Goal: Task Accomplishment & Management: Complete application form

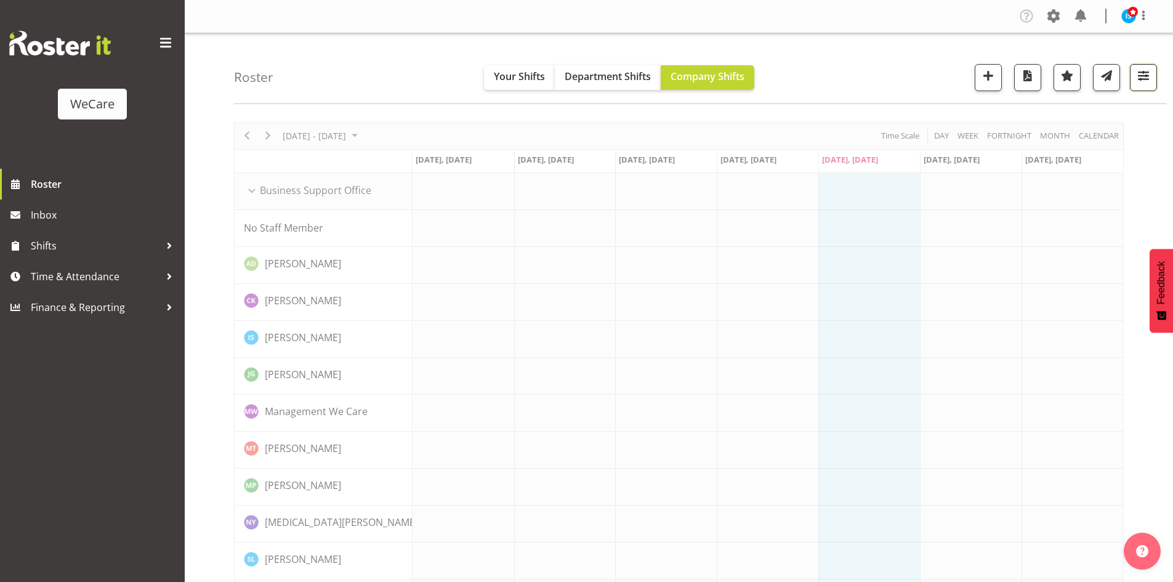
click at [1141, 81] on span "button" at bounding box center [1143, 76] width 16 height 16
click at [1129, 151] on button "All Departments" at bounding box center [1065, 152] width 163 height 27
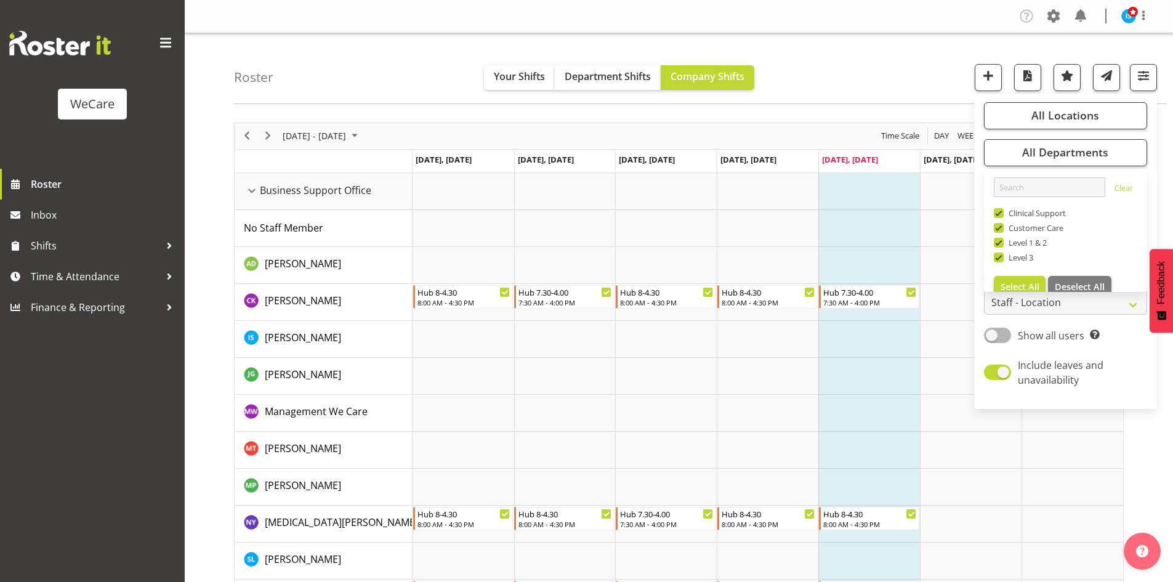
click at [1101, 284] on span "Deselect All" at bounding box center [1079, 287] width 50 height 12
checkbox input "false"
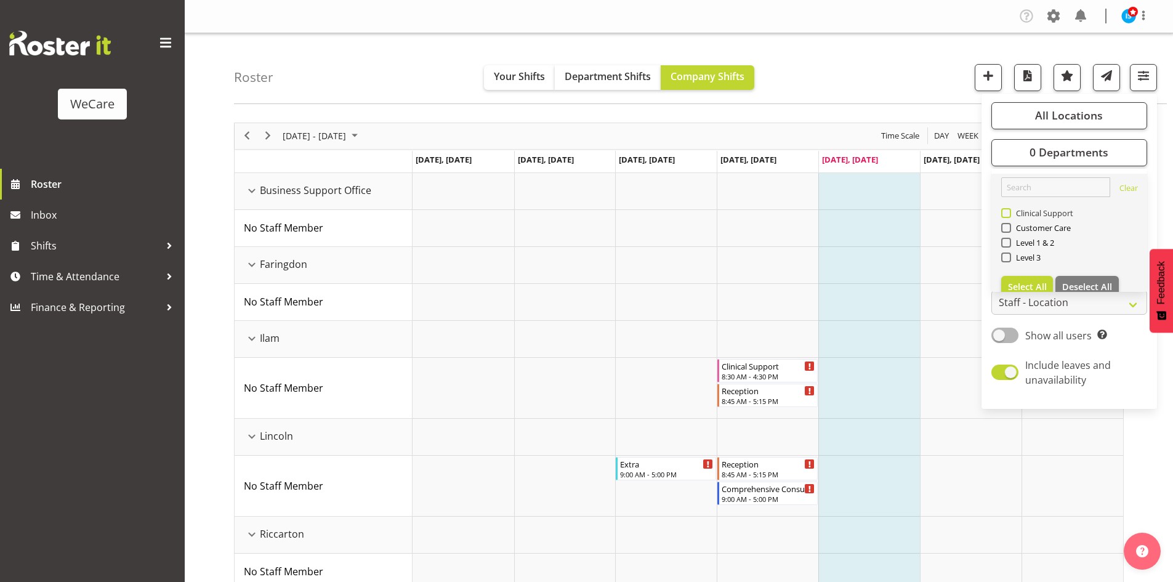
click at [1028, 213] on span "Clinical Support" at bounding box center [1042, 213] width 63 height 10
click at [1009, 213] on input "Clinical Support" at bounding box center [1005, 213] width 8 height 8
checkbox input "true"
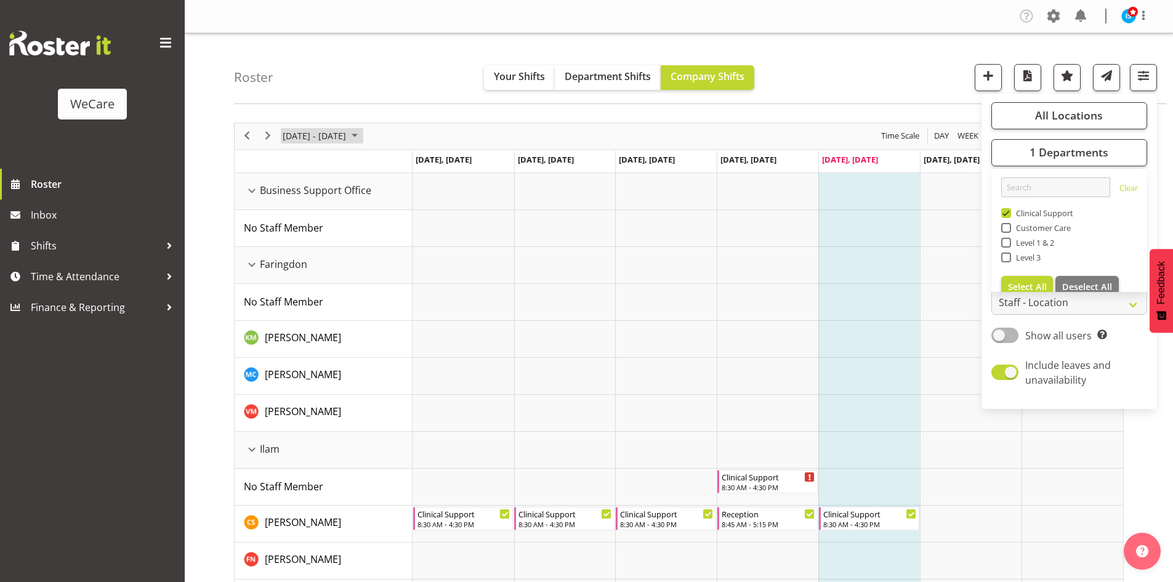
click at [344, 136] on span "[DATE] - [DATE]" at bounding box center [314, 135] width 66 height 15
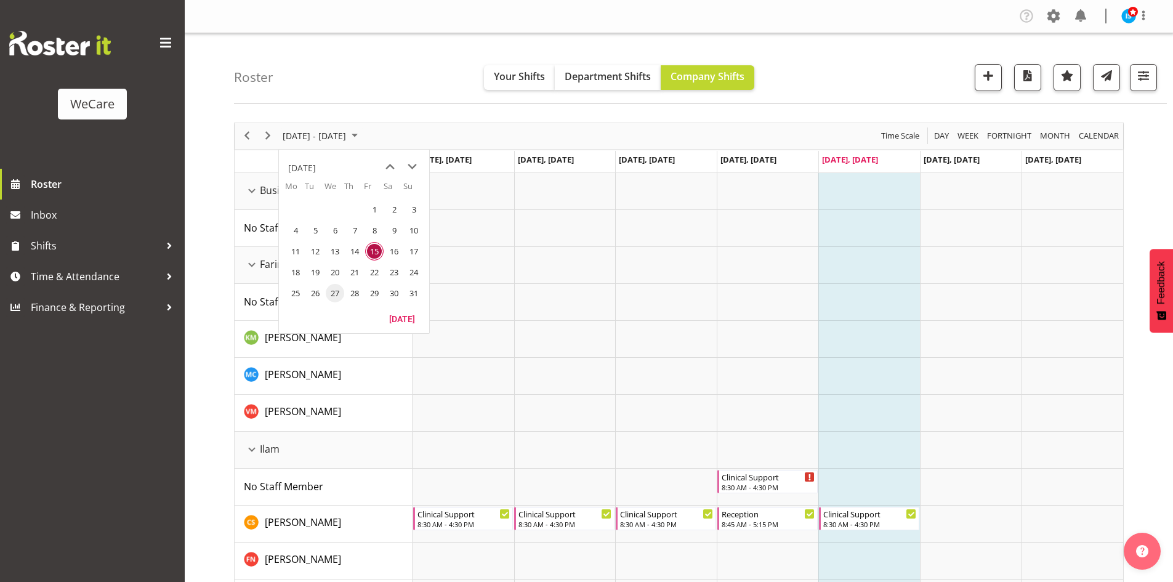
click at [340, 292] on span "27" at bounding box center [335, 293] width 18 height 18
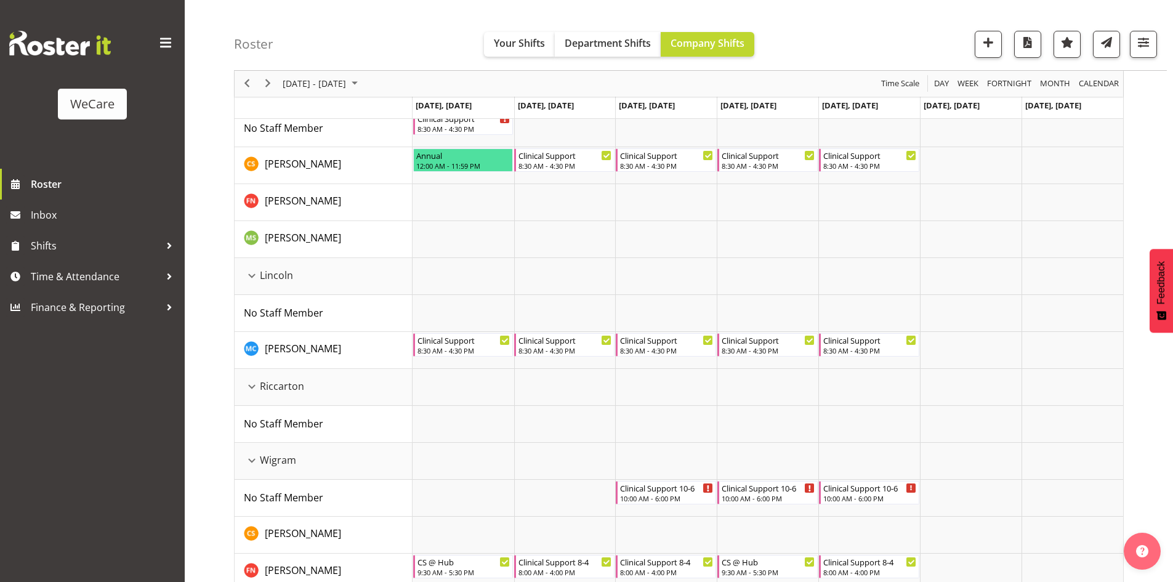
scroll to position [369, 0]
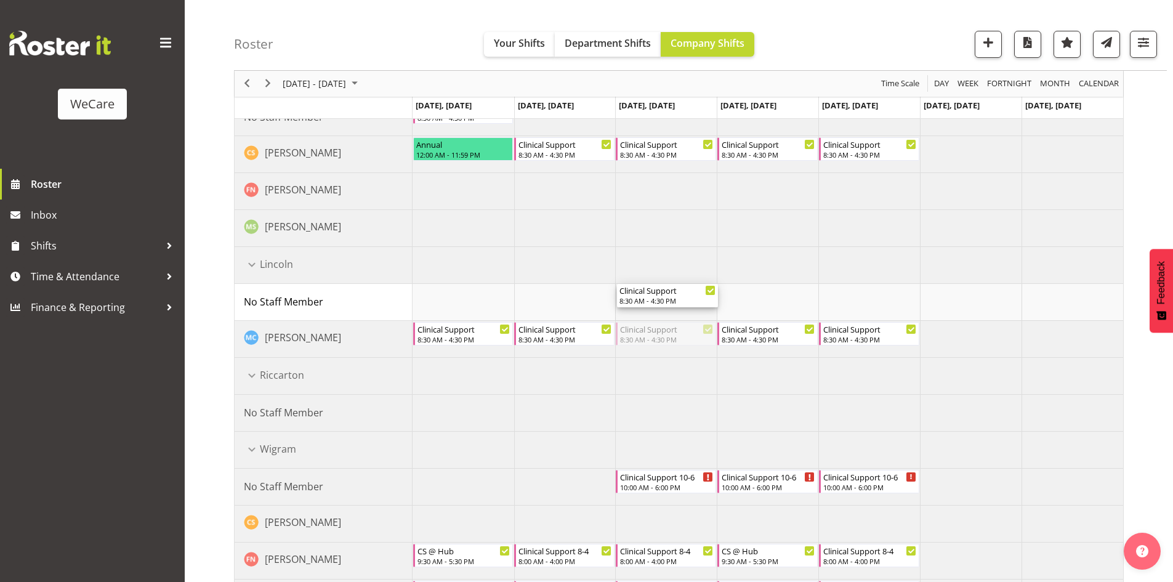
drag, startPoint x: 683, startPoint y: 329, endPoint x: 681, endPoint y: 315, distance: 14.4
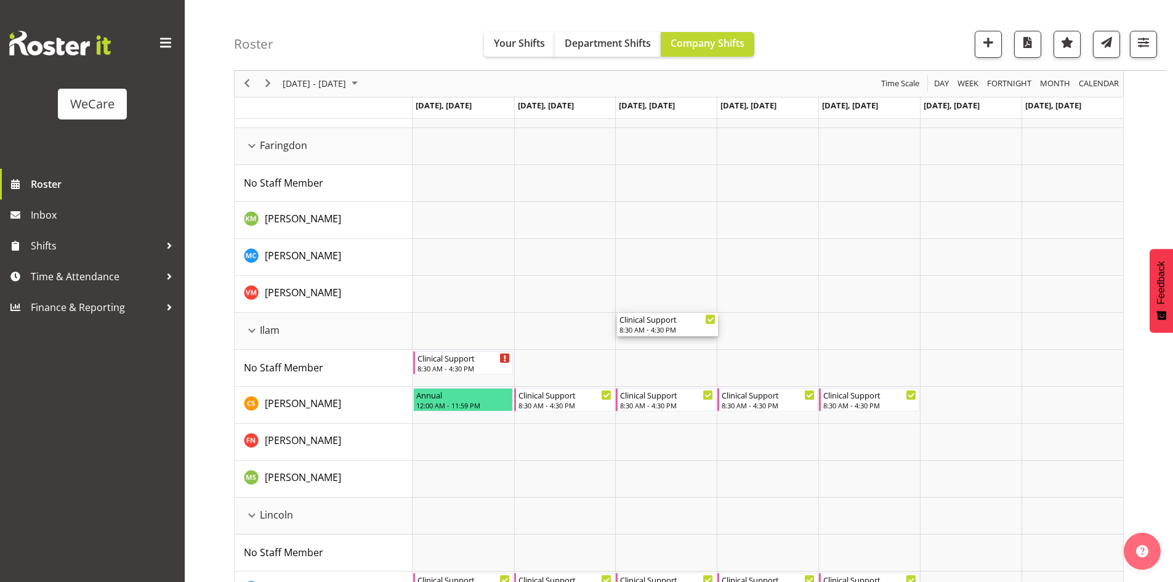
scroll to position [308, 0]
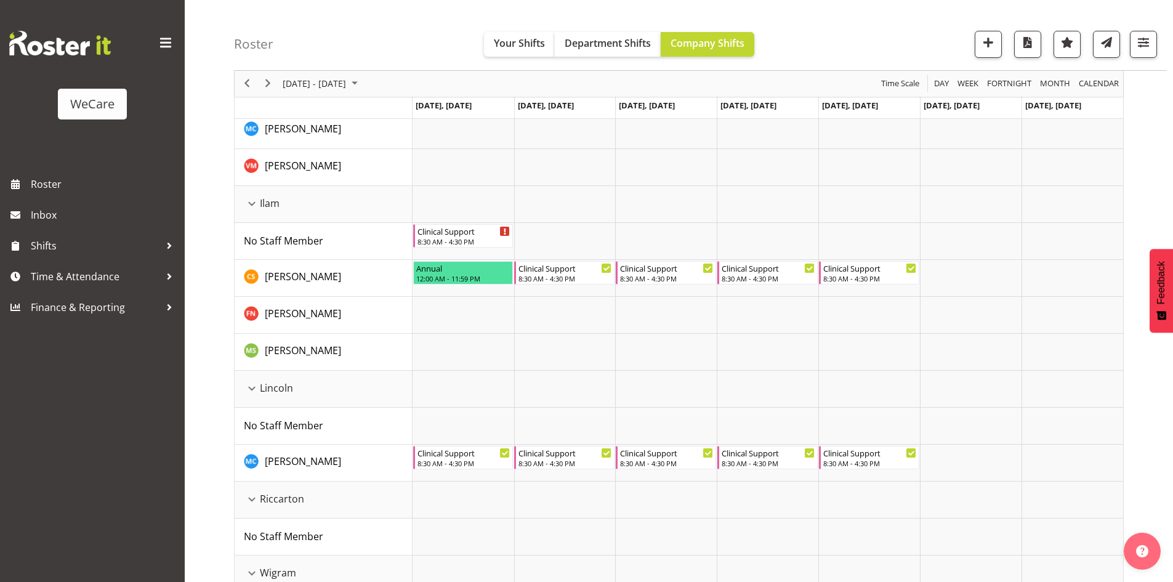
scroll to position [246, 0]
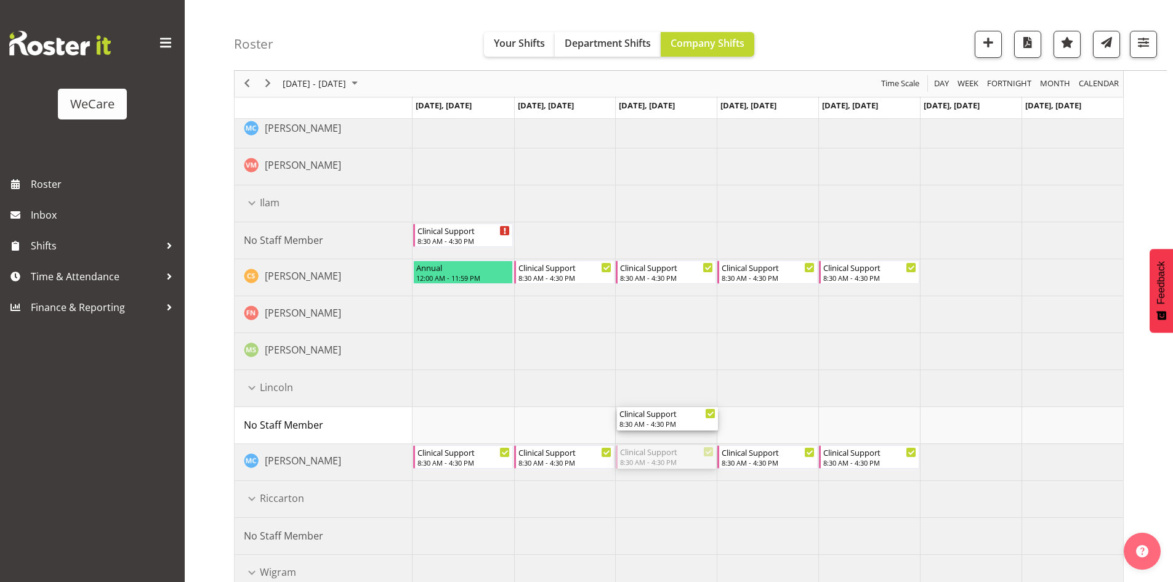
drag, startPoint x: 685, startPoint y: 452, endPoint x: 686, endPoint y: 437, distance: 14.8
click at [686, 437] on div "Clinical Support 8:30 AM - 4:30 PM Annual 12:00 AM - 11:59 PM Clinical Support …" at bounding box center [767, 444] width 710 height 1034
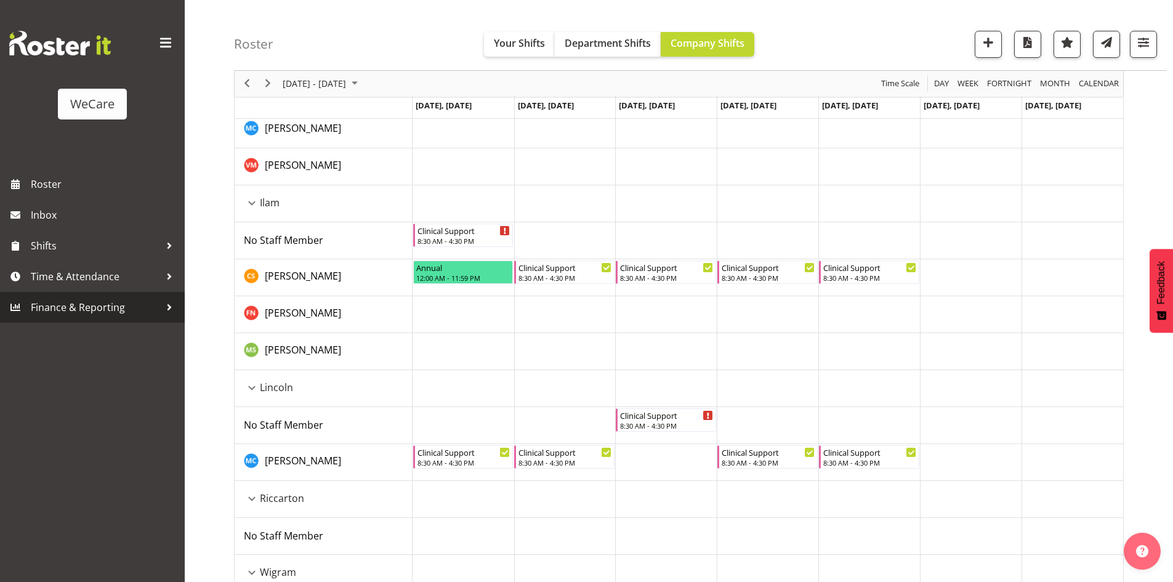
click at [69, 297] on link "Finance & Reporting" at bounding box center [92, 307] width 185 height 31
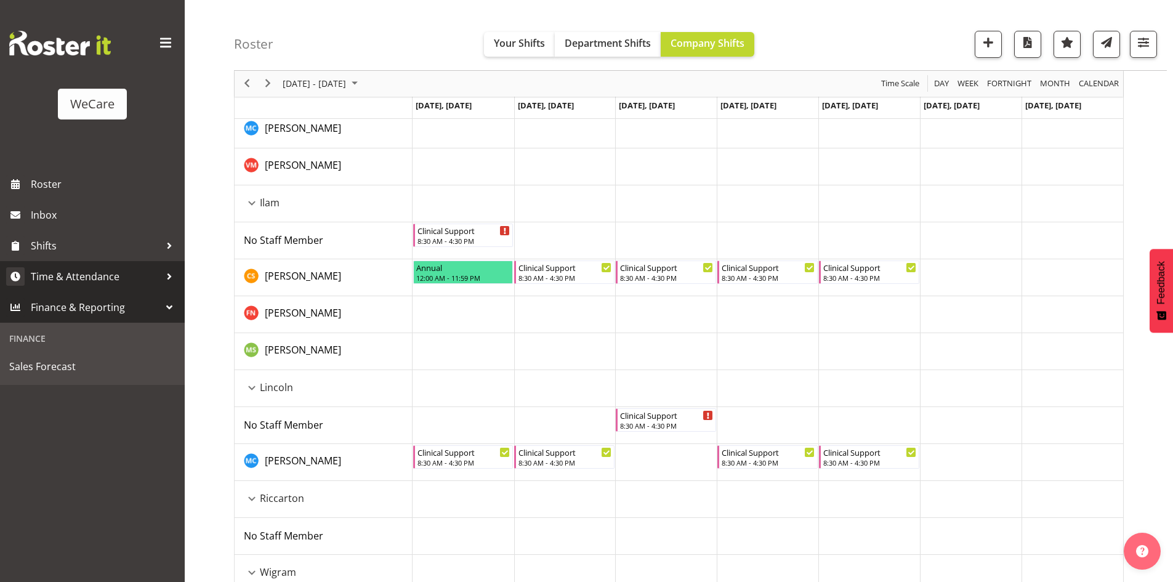
click at [66, 283] on span "Time & Attendance" at bounding box center [95, 276] width 129 height 18
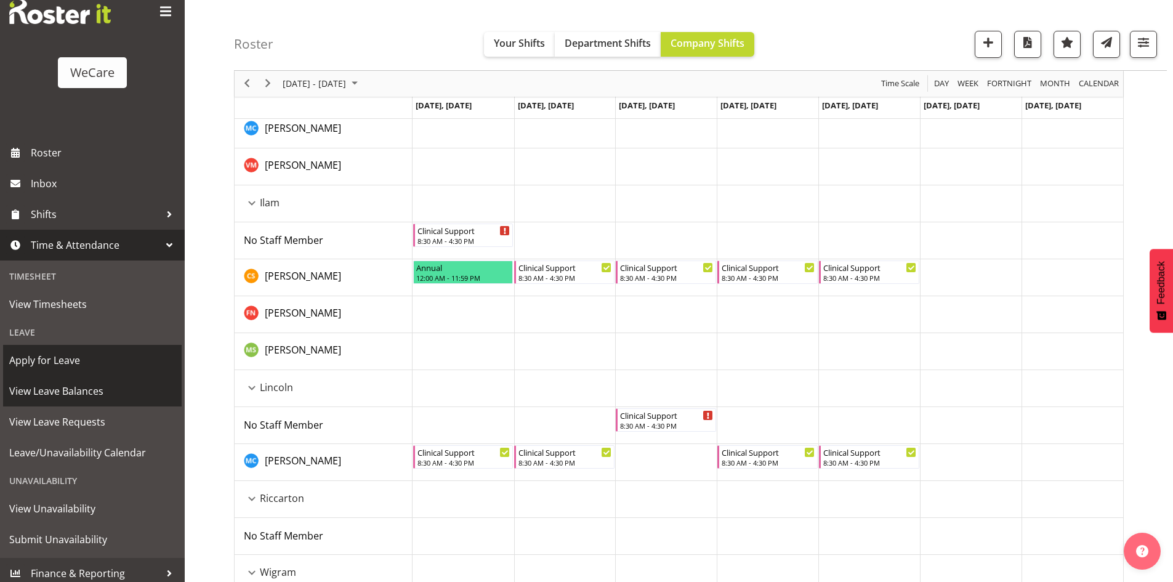
scroll to position [38, 0]
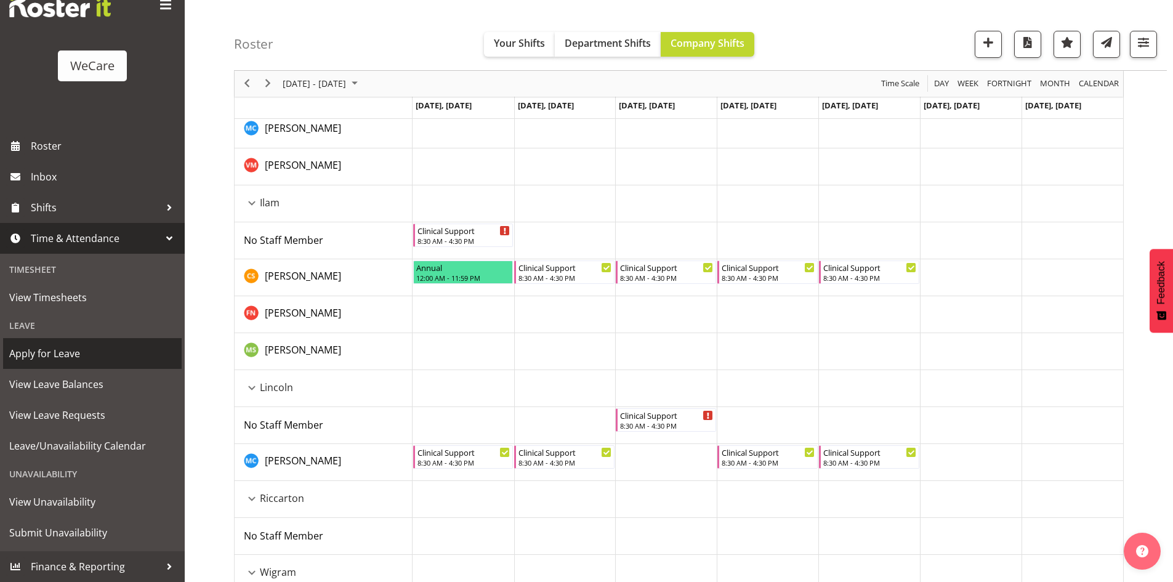
click at [79, 361] on span "Apply for Leave" at bounding box center [92, 353] width 166 height 18
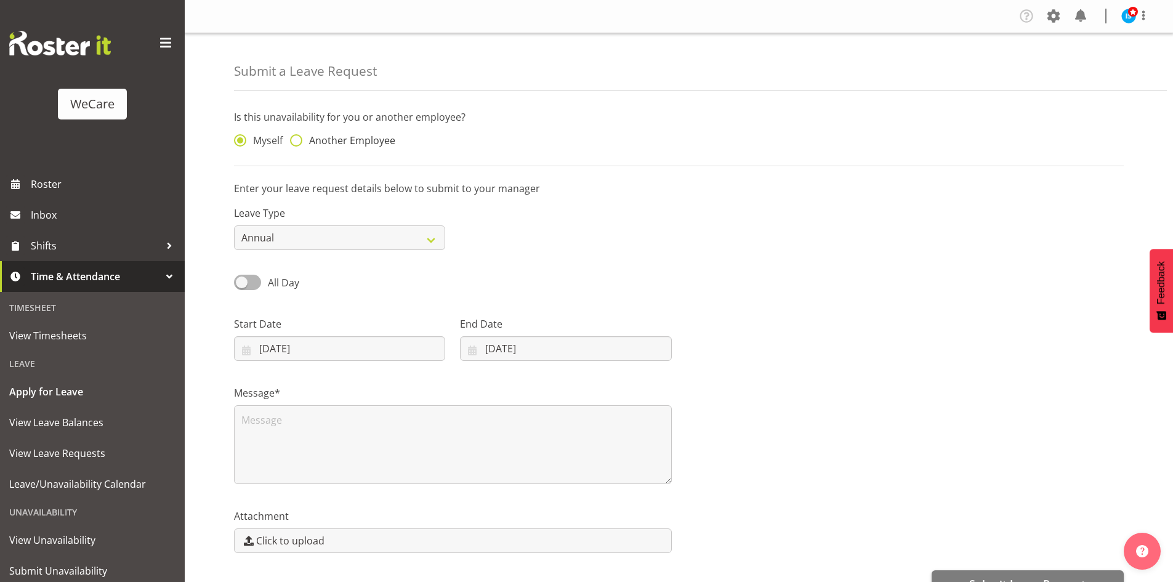
click at [388, 145] on span "Another Employee" at bounding box center [348, 140] width 93 height 12
click at [298, 145] on input "Another Employee" at bounding box center [294, 141] width 8 height 8
radio input "true"
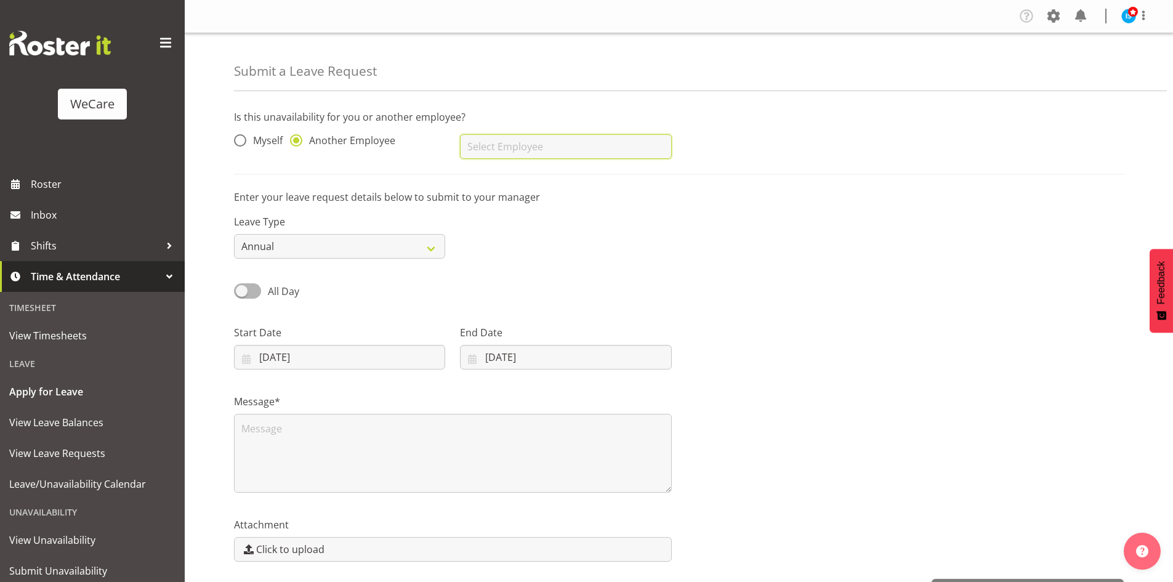
click at [613, 154] on input "text" at bounding box center [565, 146] width 211 height 25
click at [581, 170] on link "[PERSON_NAME]" at bounding box center [565, 177] width 211 height 22
type input "[PERSON_NAME]"
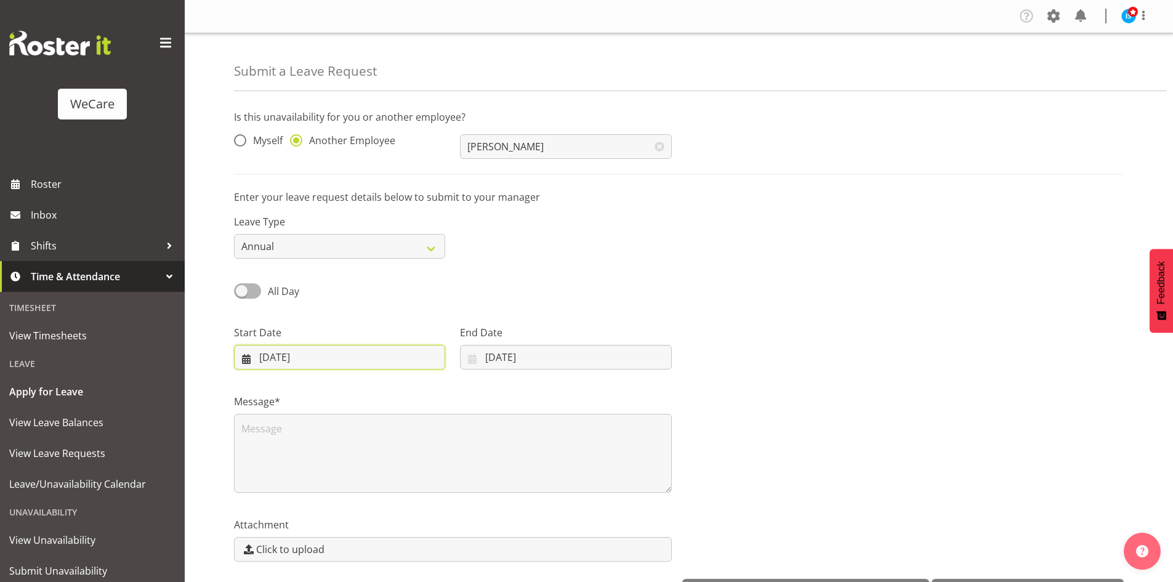
click at [286, 363] on input "15/08/2025" at bounding box center [339, 357] width 211 height 25
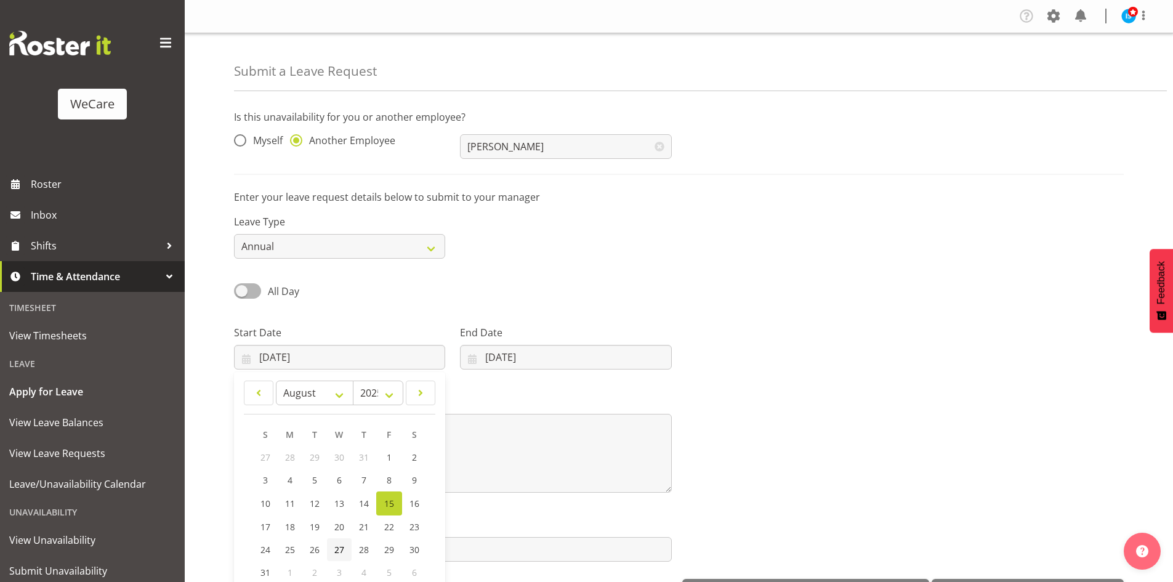
click at [335, 551] on span "27" at bounding box center [339, 549] width 10 height 12
type input "27/08/2025"
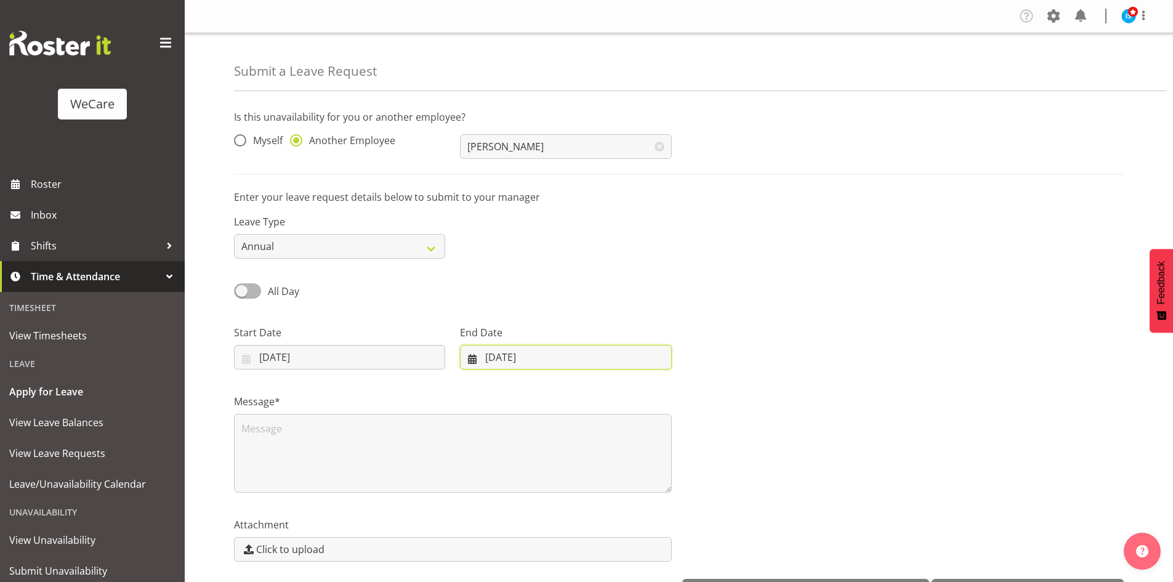
click at [524, 352] on input "15/08/2025" at bounding box center [565, 357] width 211 height 25
click at [553, 556] on link "27" at bounding box center [557, 549] width 25 height 23
type input "27/08/2025"
click at [404, 494] on div "Message*" at bounding box center [453, 438] width 452 height 123
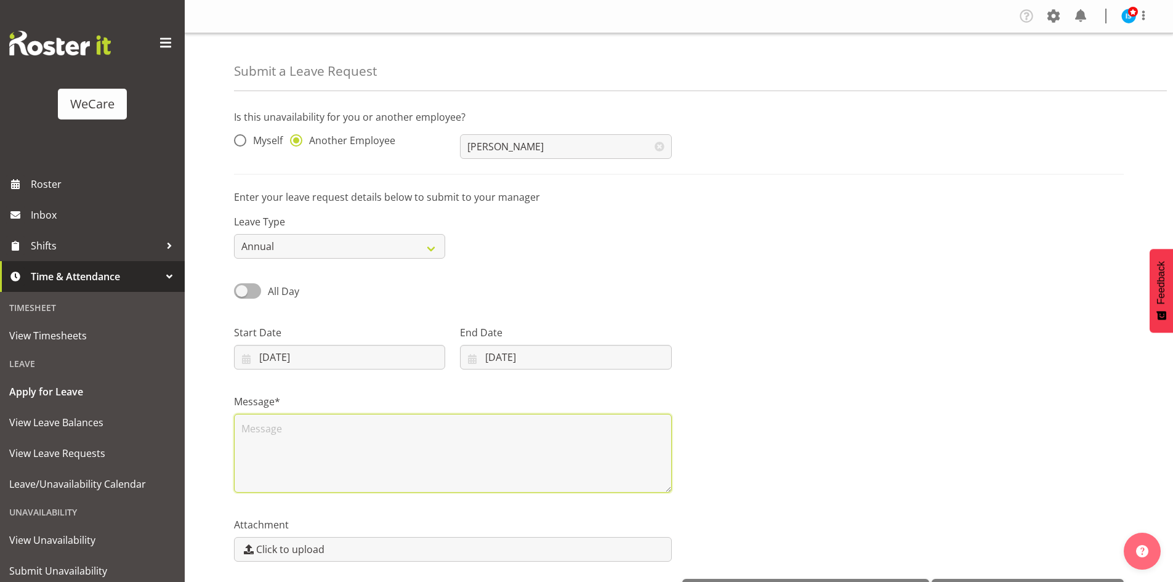
click at [395, 462] on textarea at bounding box center [453, 453] width 438 height 79
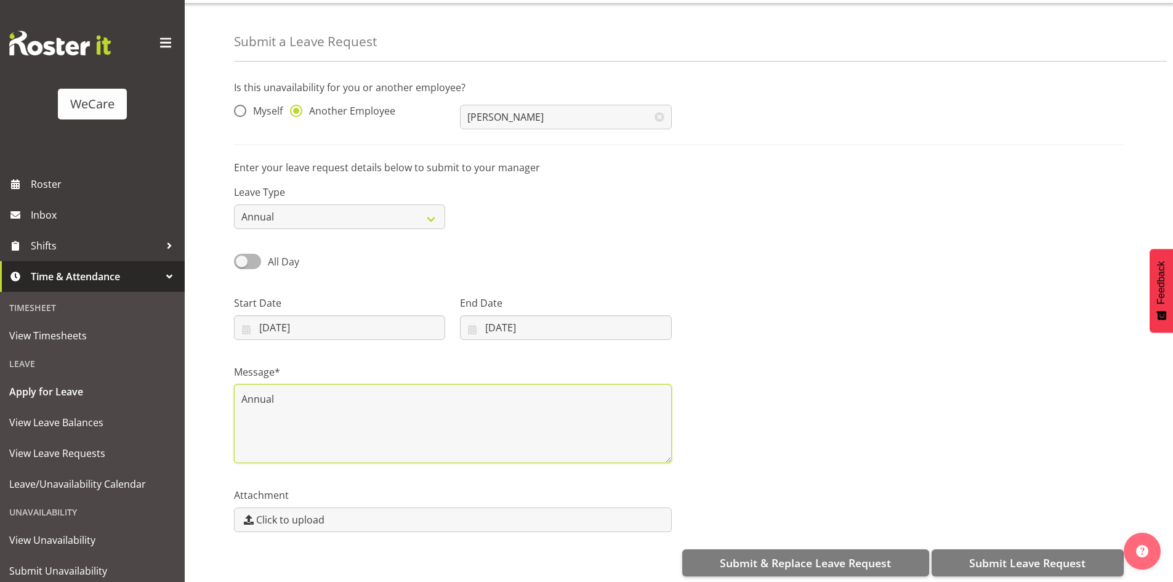
scroll to position [42, 0]
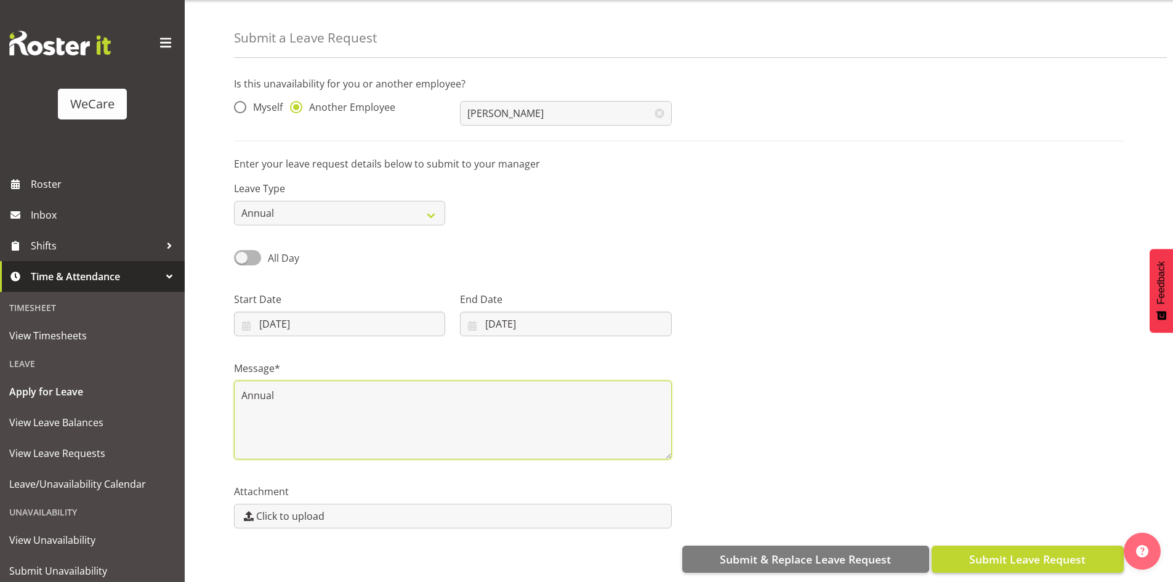
type textarea "Annual"
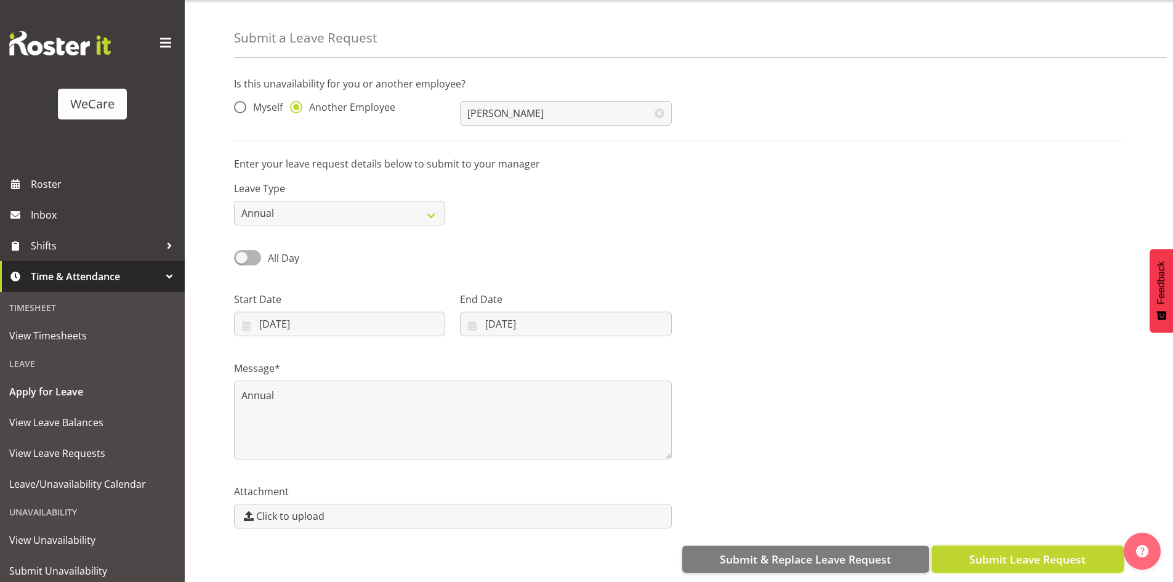
click at [1008, 558] on button "Submit Leave Request" at bounding box center [1027, 558] width 192 height 27
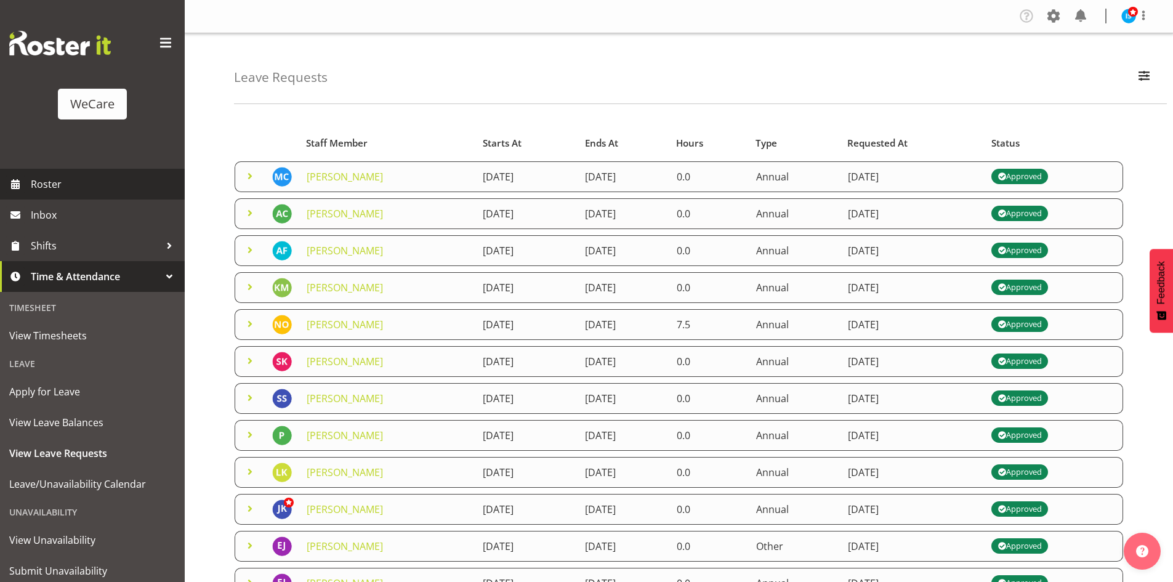
click at [94, 185] on span "Roster" at bounding box center [105, 184] width 148 height 18
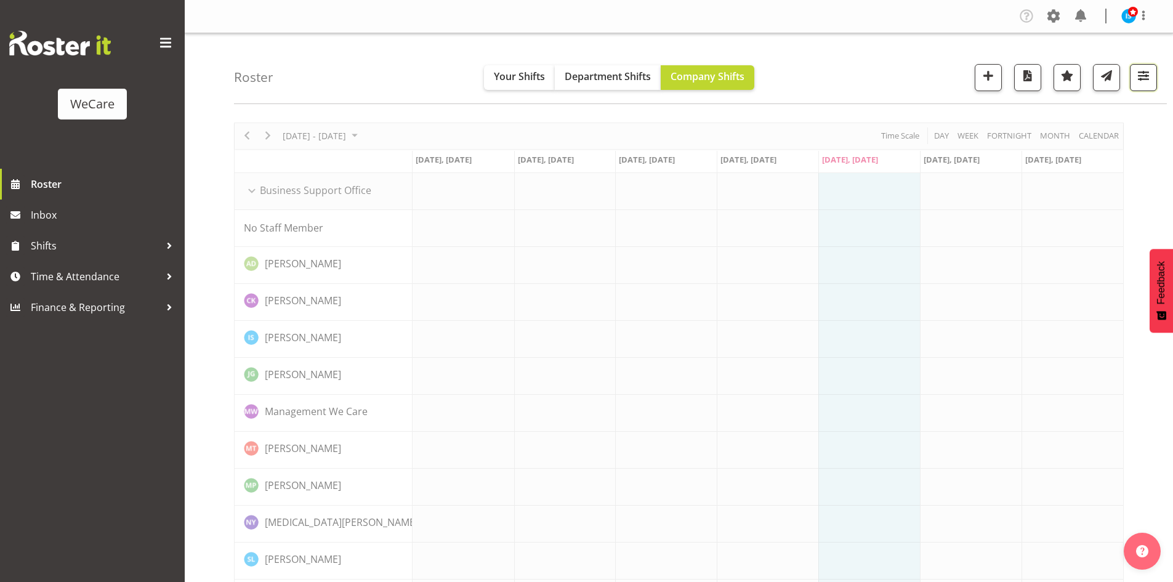
click at [1154, 76] on button "button" at bounding box center [1142, 77] width 27 height 27
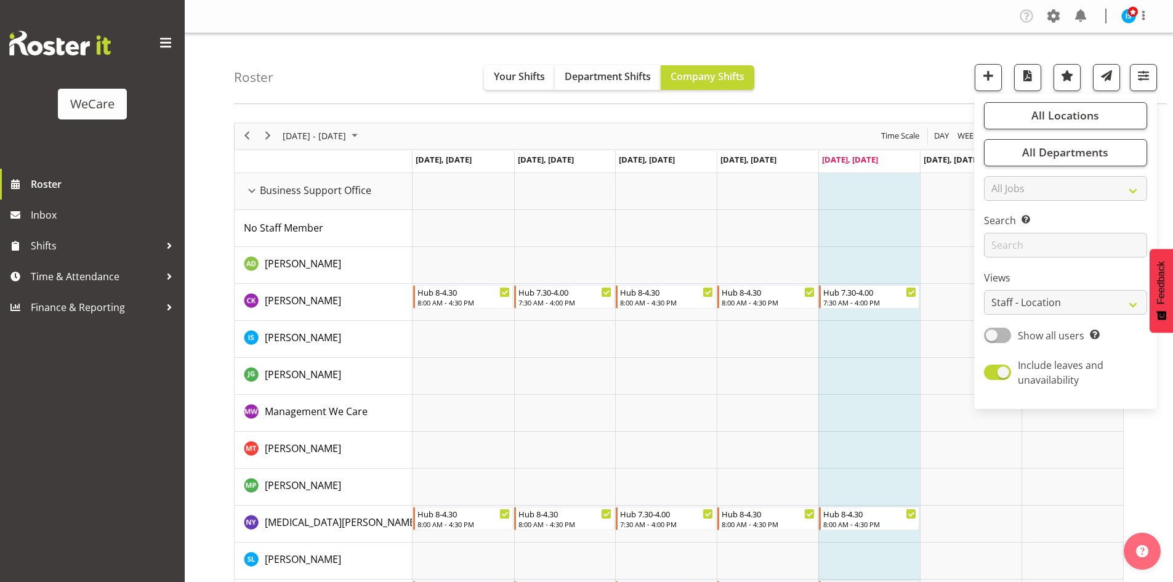
click at [0, 0] on div "Timeline Week of August 15, 2025" at bounding box center [0, 0] width 0 height 0
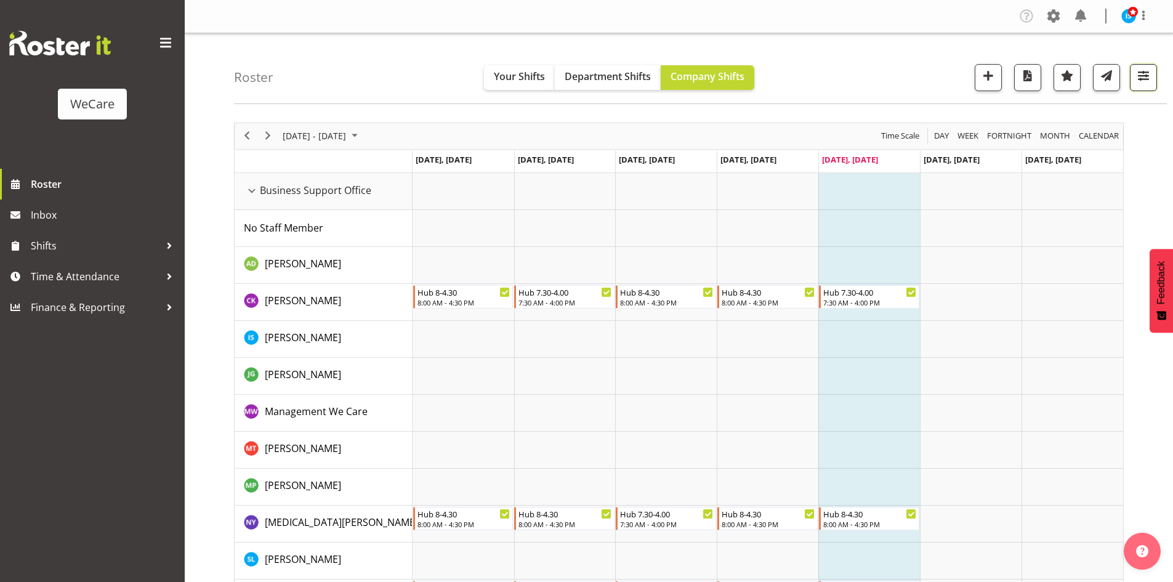
click at [1141, 79] on span "button" at bounding box center [1143, 76] width 16 height 16
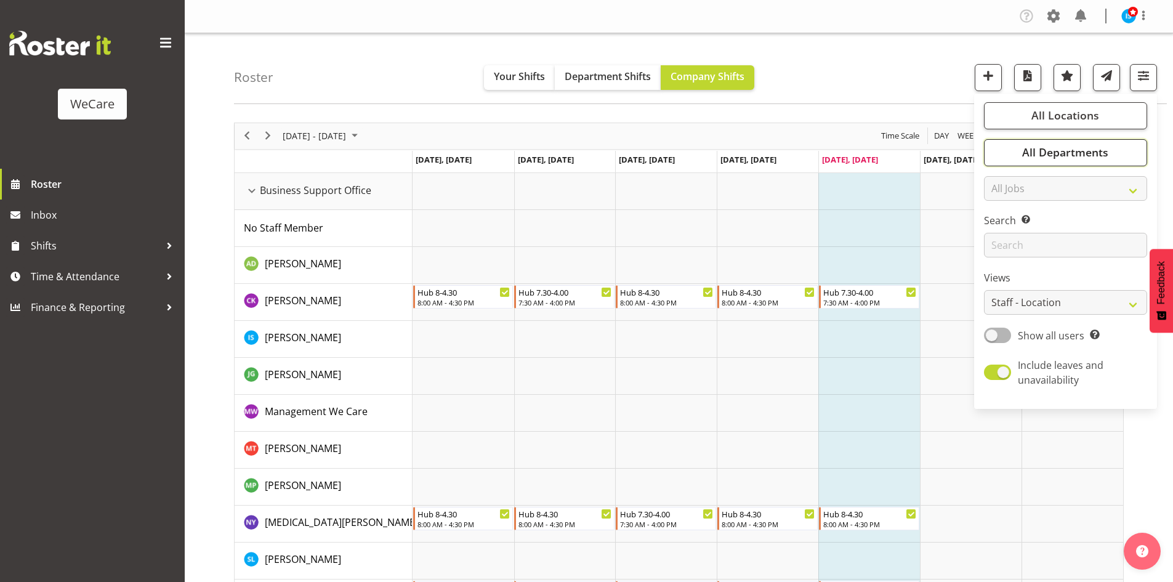
click at [1081, 146] on span "All Departments" at bounding box center [1065, 152] width 86 height 15
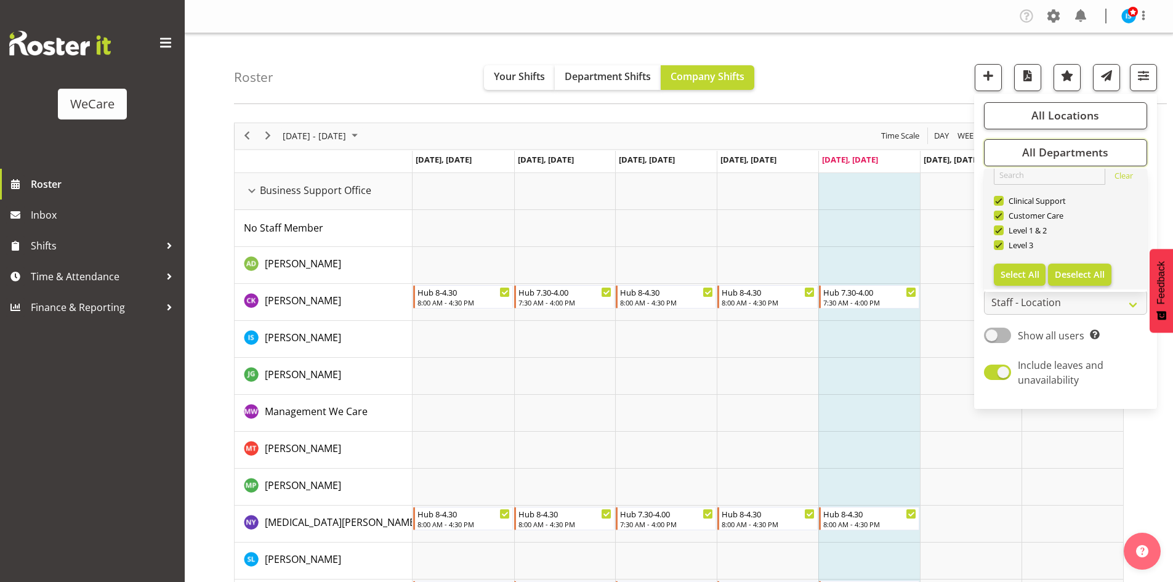
scroll to position [15, 0]
click at [1092, 264] on button "Deselect All" at bounding box center [1079, 272] width 63 height 22
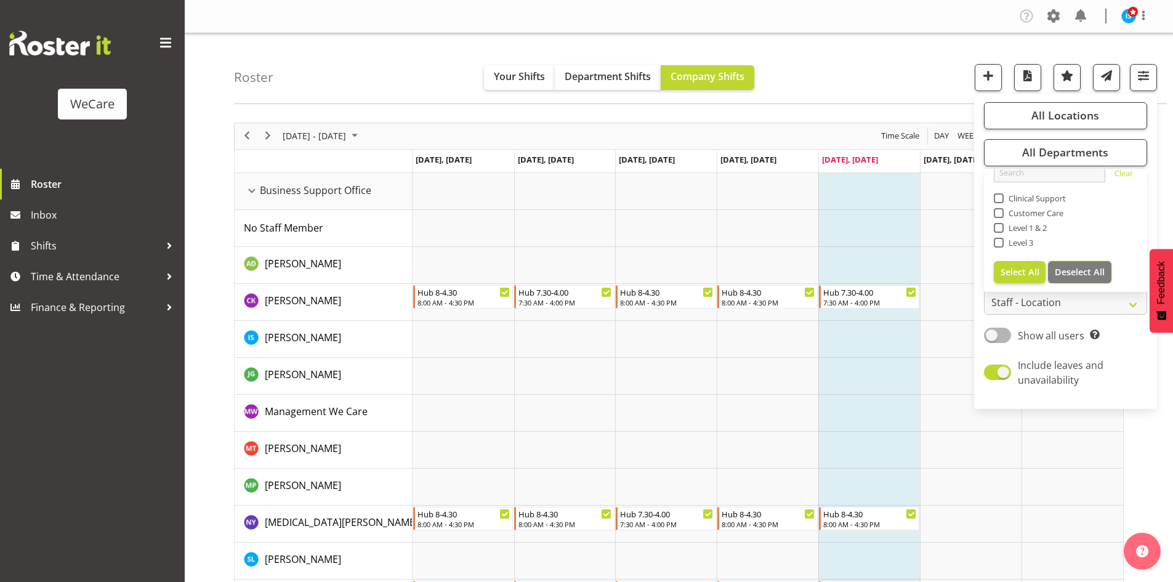
checkbox input "false"
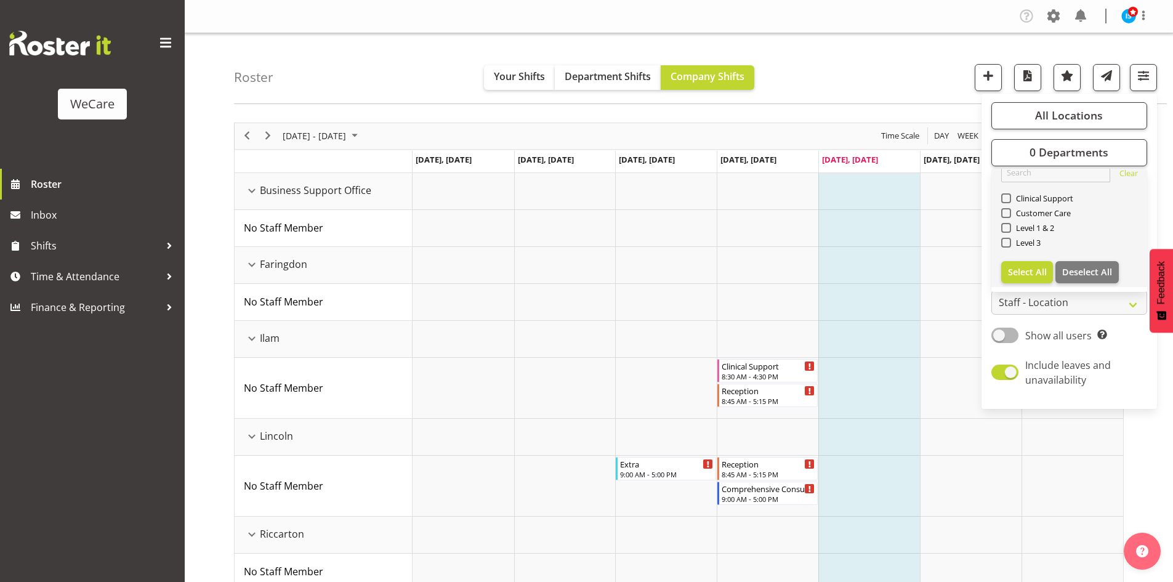
click at [1036, 233] on div "Level 1 & 2" at bounding box center [1069, 229] width 137 height 15
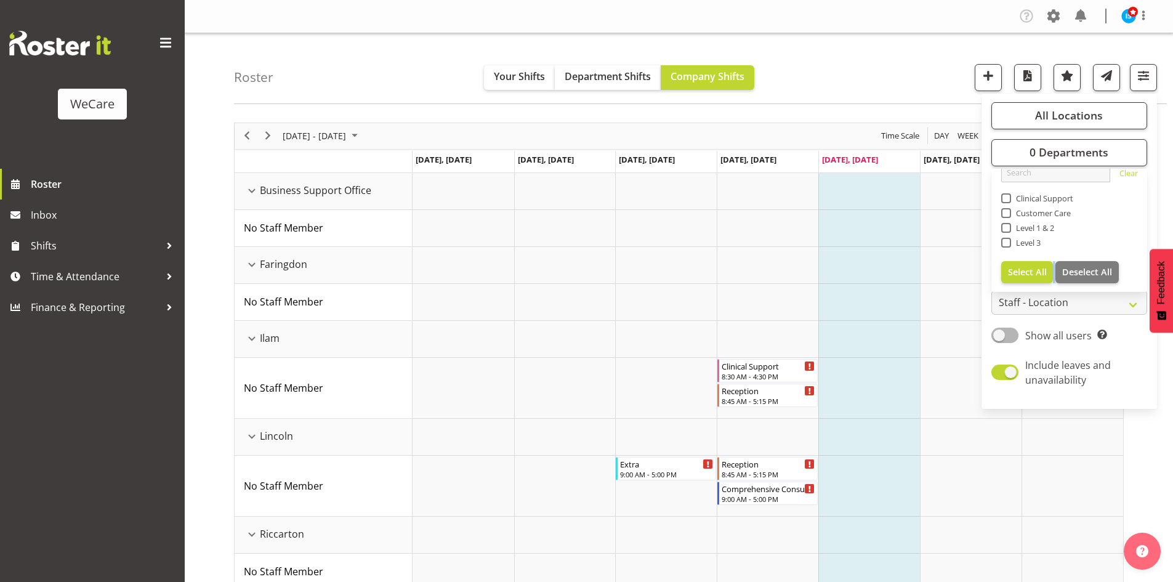
click at [1037, 230] on span "Level 1 & 2" at bounding box center [1033, 228] width 44 height 10
click at [1009, 230] on input "Level 1 & 2" at bounding box center [1005, 227] width 8 height 8
checkbox input "true"
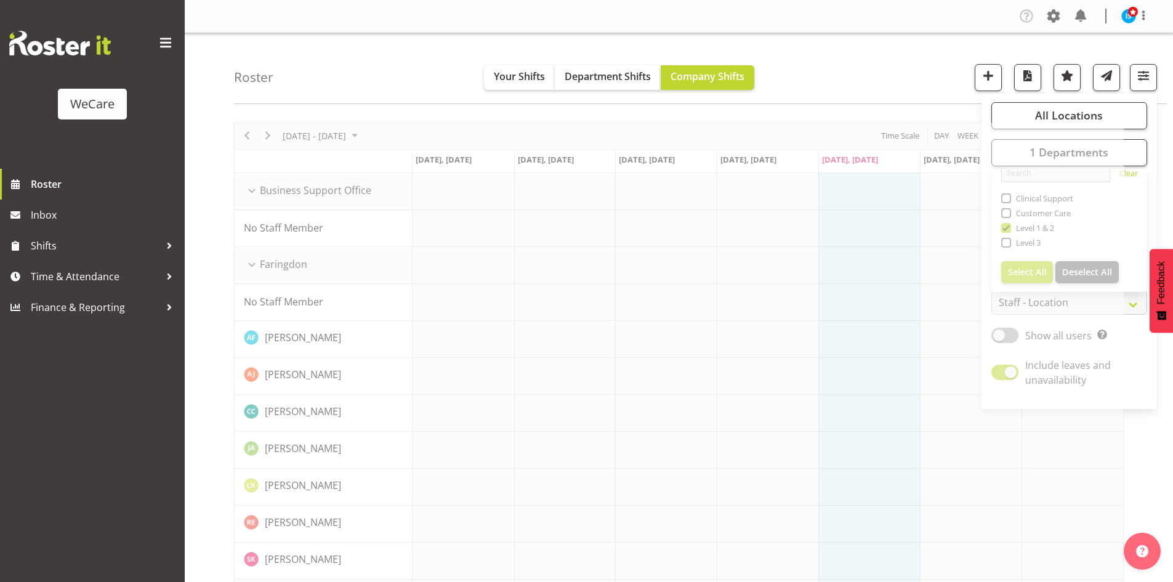
click at [276, 71] on div "Roster Your Shifts Department Shifts Company Shifts All Locations Clear Busines…" at bounding box center [700, 68] width 932 height 71
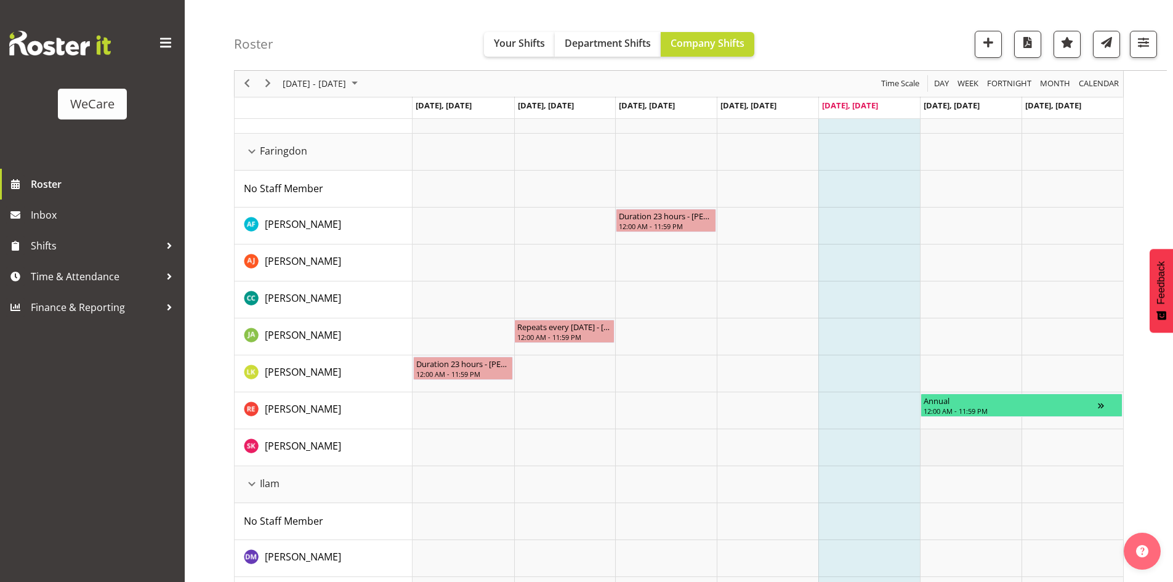
scroll to position [308, 0]
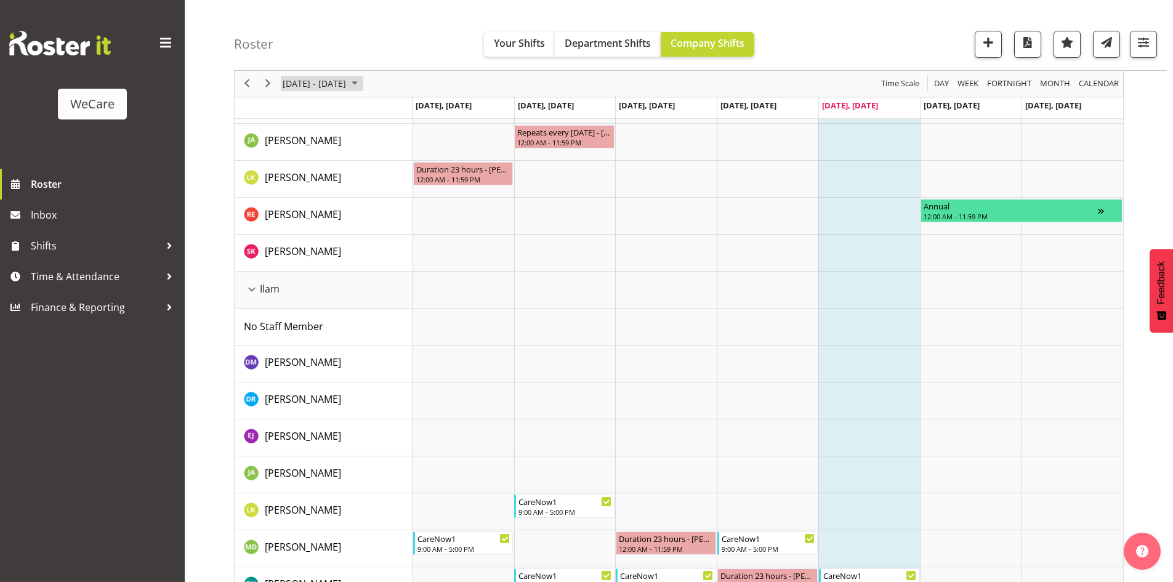
click at [310, 83] on span "[DATE] - [DATE]" at bounding box center [314, 83] width 66 height 15
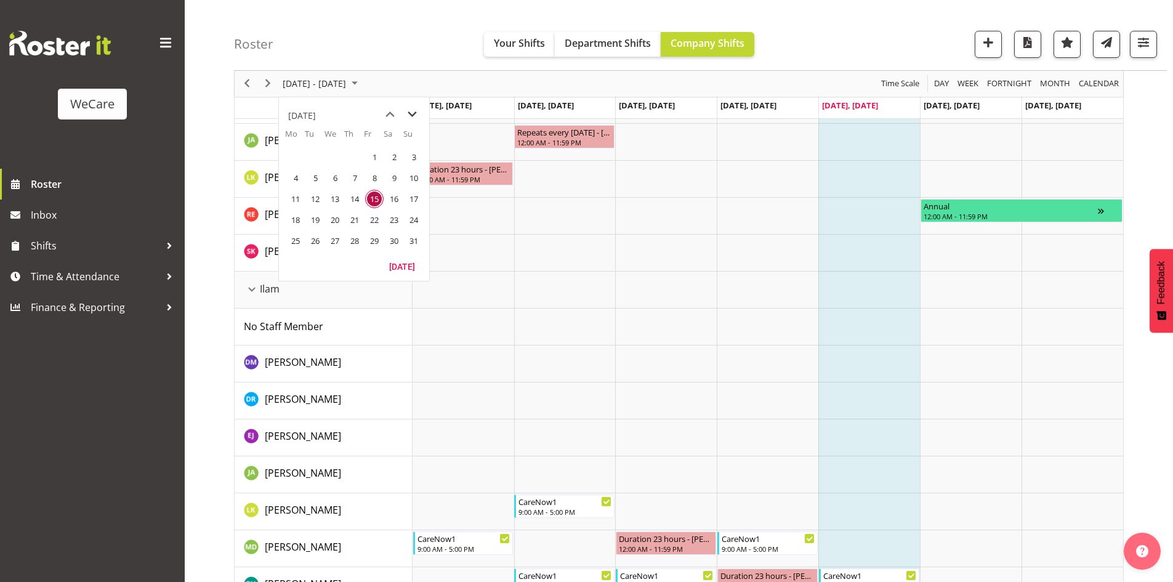
click at [404, 113] on span "next month" at bounding box center [412, 114] width 22 height 22
click at [396, 176] on span "13" at bounding box center [394, 178] width 18 height 18
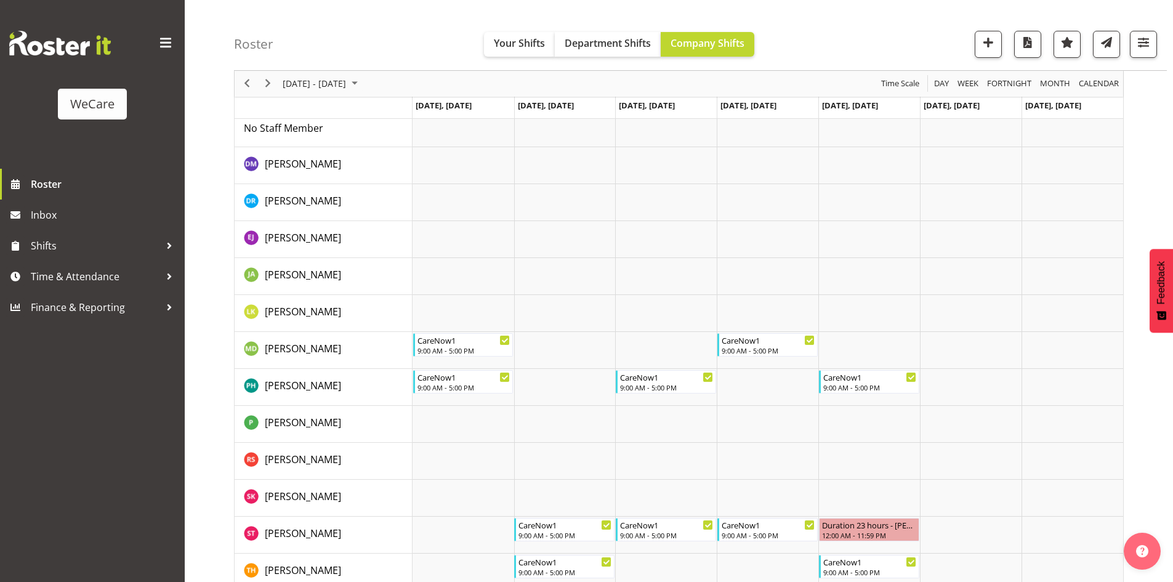
scroll to position [1174, 0]
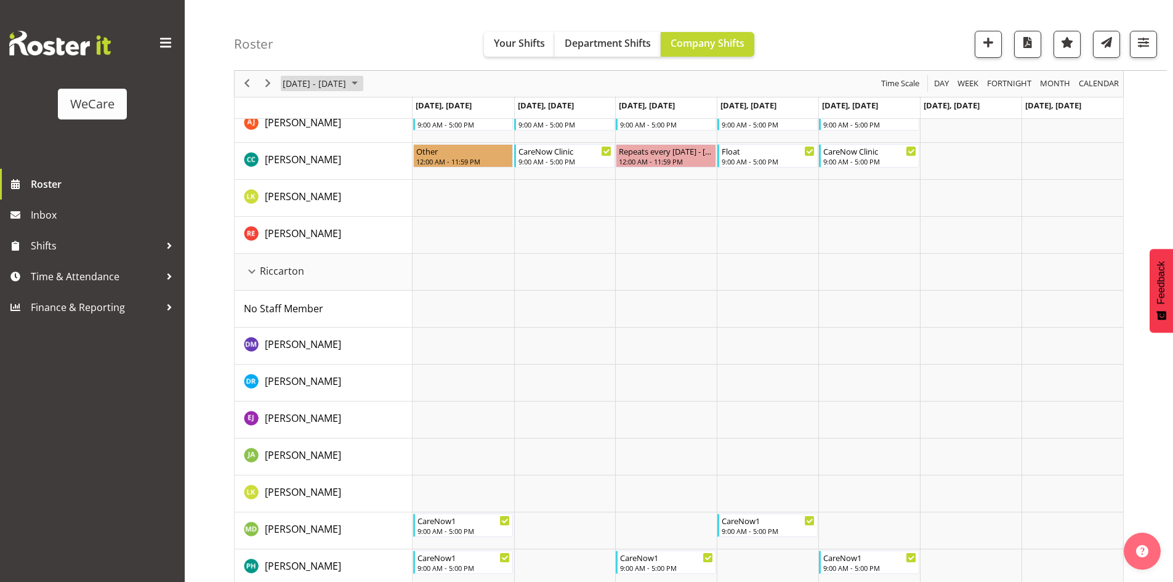
click at [347, 78] on span "[DATE] - [DATE]" at bounding box center [314, 83] width 66 height 15
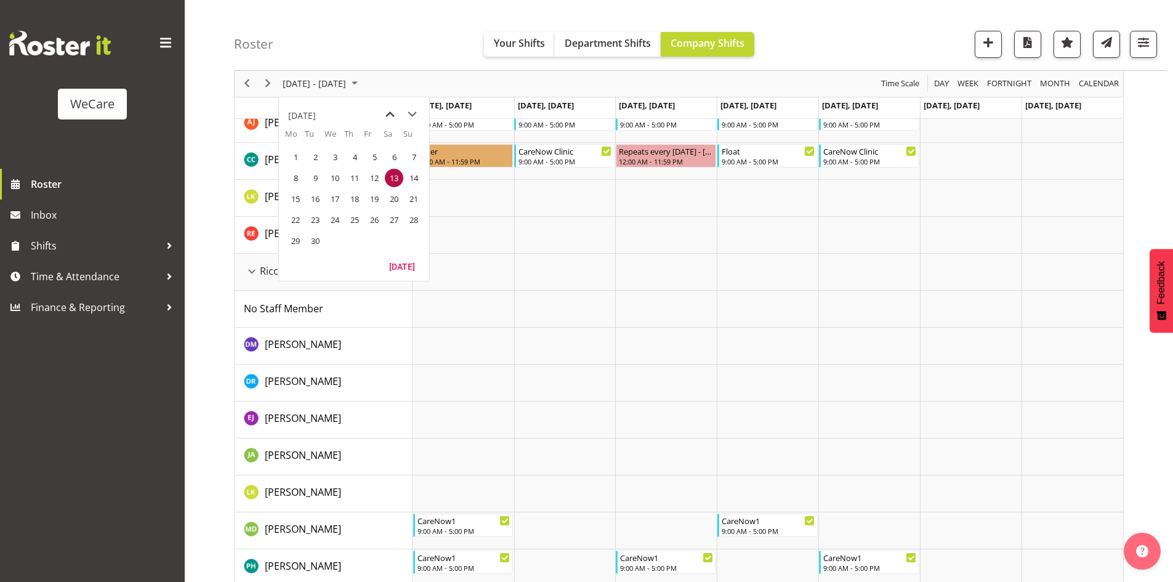
click at [382, 113] on span "previous month" at bounding box center [390, 114] width 22 height 22
click at [335, 217] on span "20" at bounding box center [335, 220] width 18 height 18
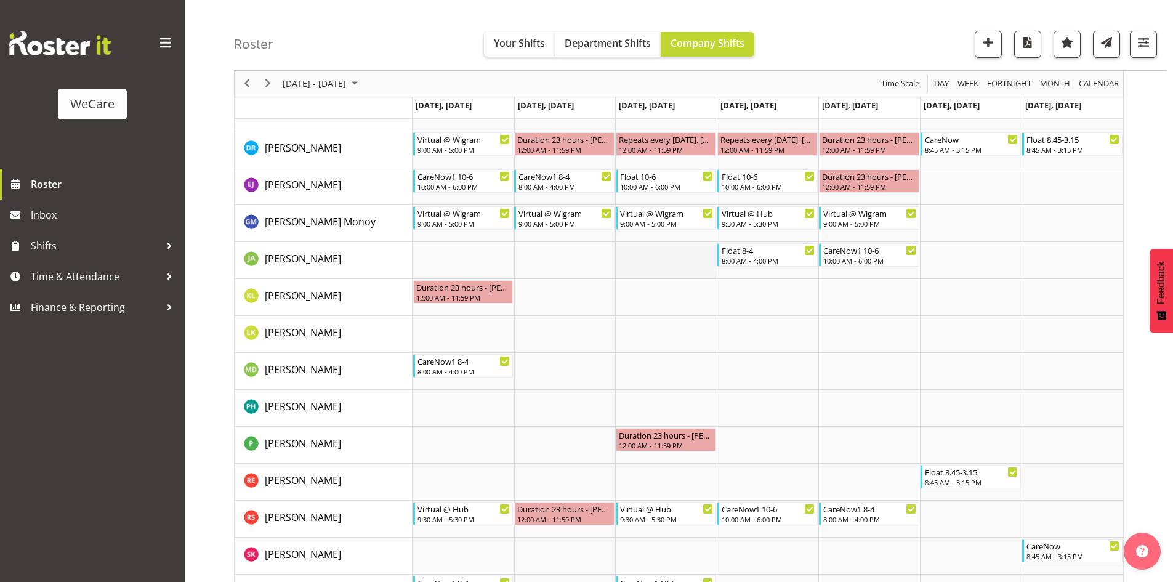
scroll to position [2148, 0]
